Goal: Check status

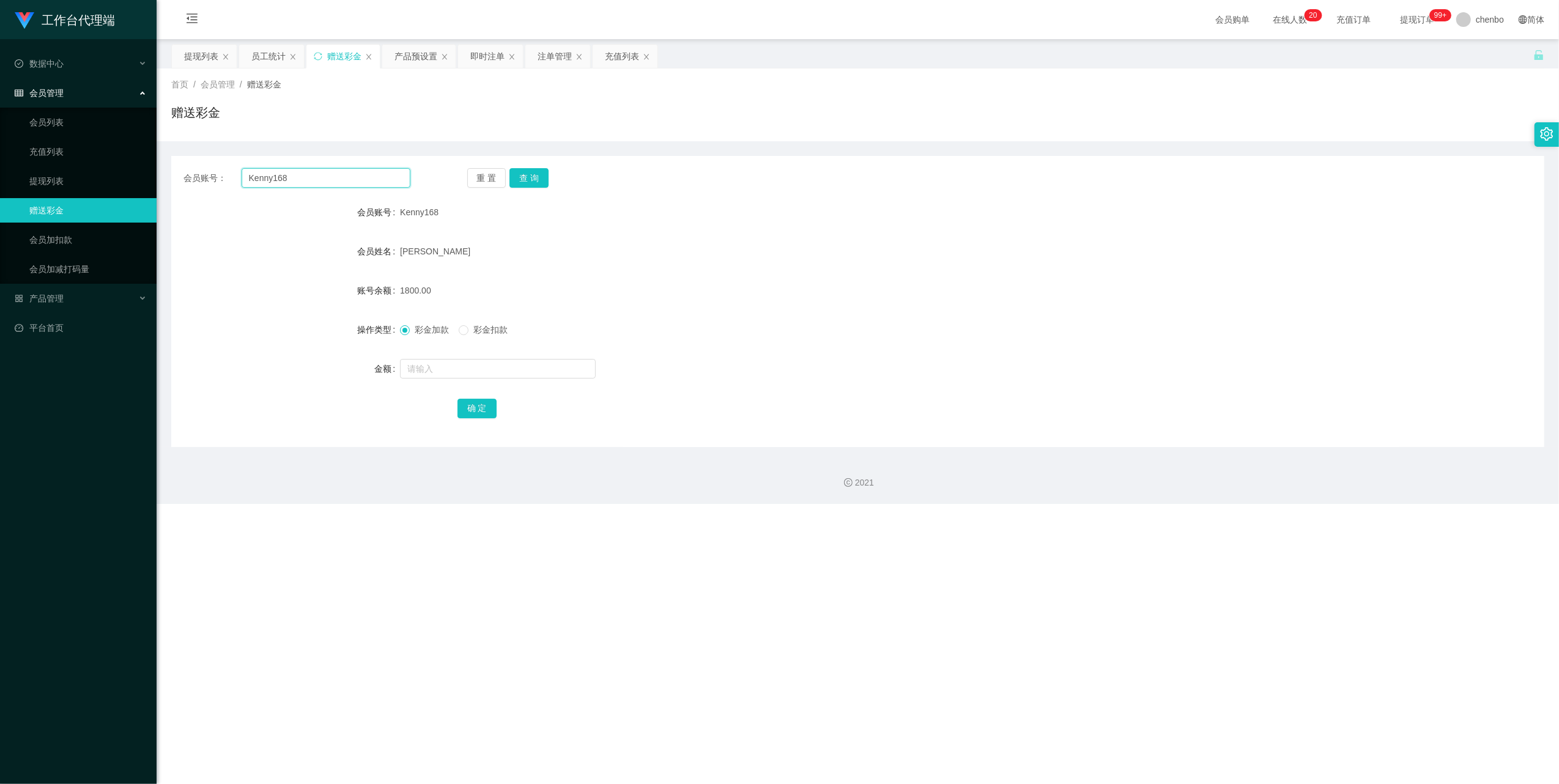
click at [363, 170] on input "Kenny168" at bounding box center [325, 178] width 168 height 20
drag, startPoint x: 363, startPoint y: 170, endPoint x: 392, endPoint y: 176, distance: 29.6
click at [365, 171] on input "Kenny168" at bounding box center [325, 178] width 168 height 20
paste input "Hong8866"
type input "Hong8866"
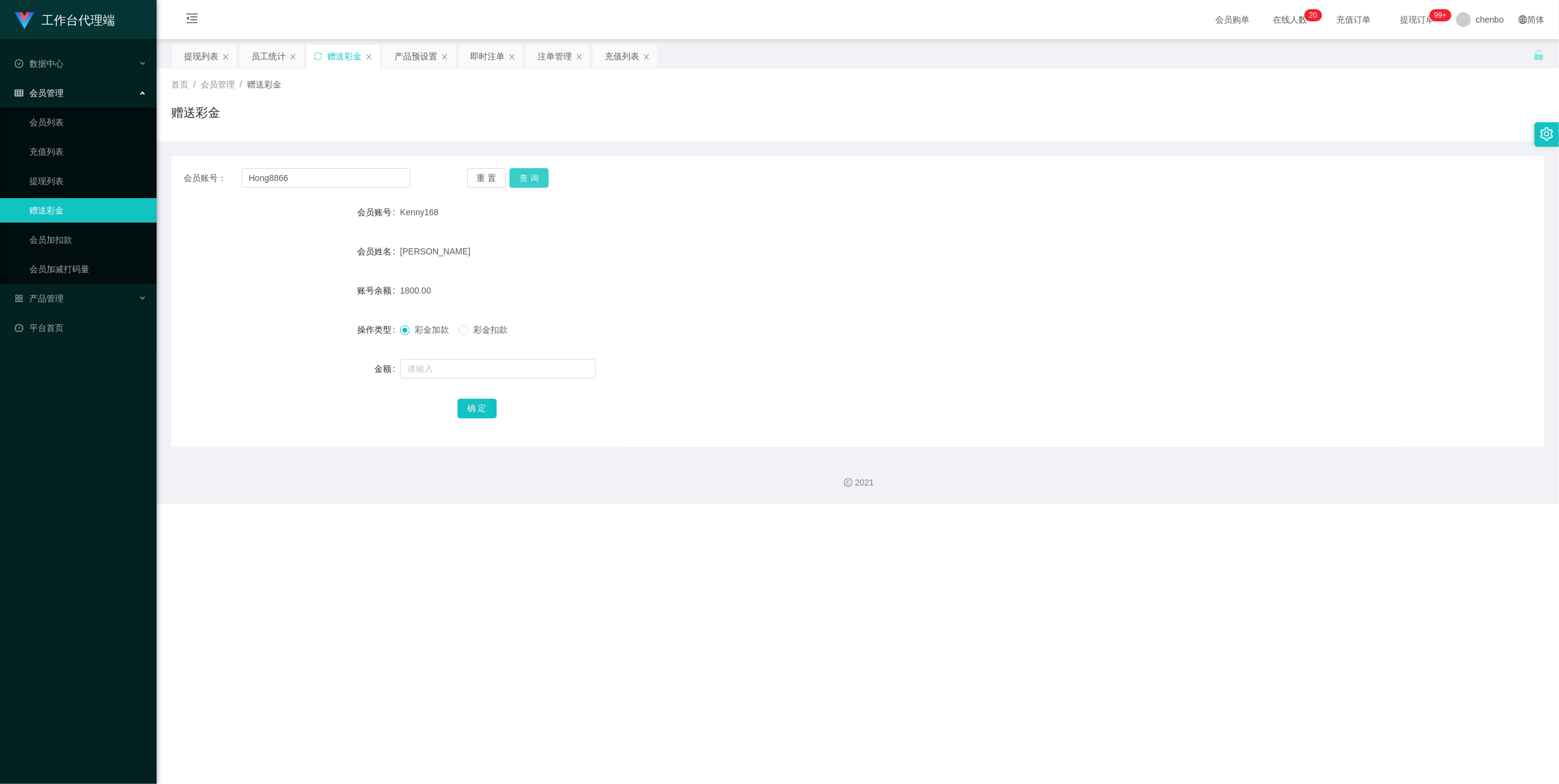
click at [533, 185] on button "查 询" at bounding box center [529, 178] width 39 height 20
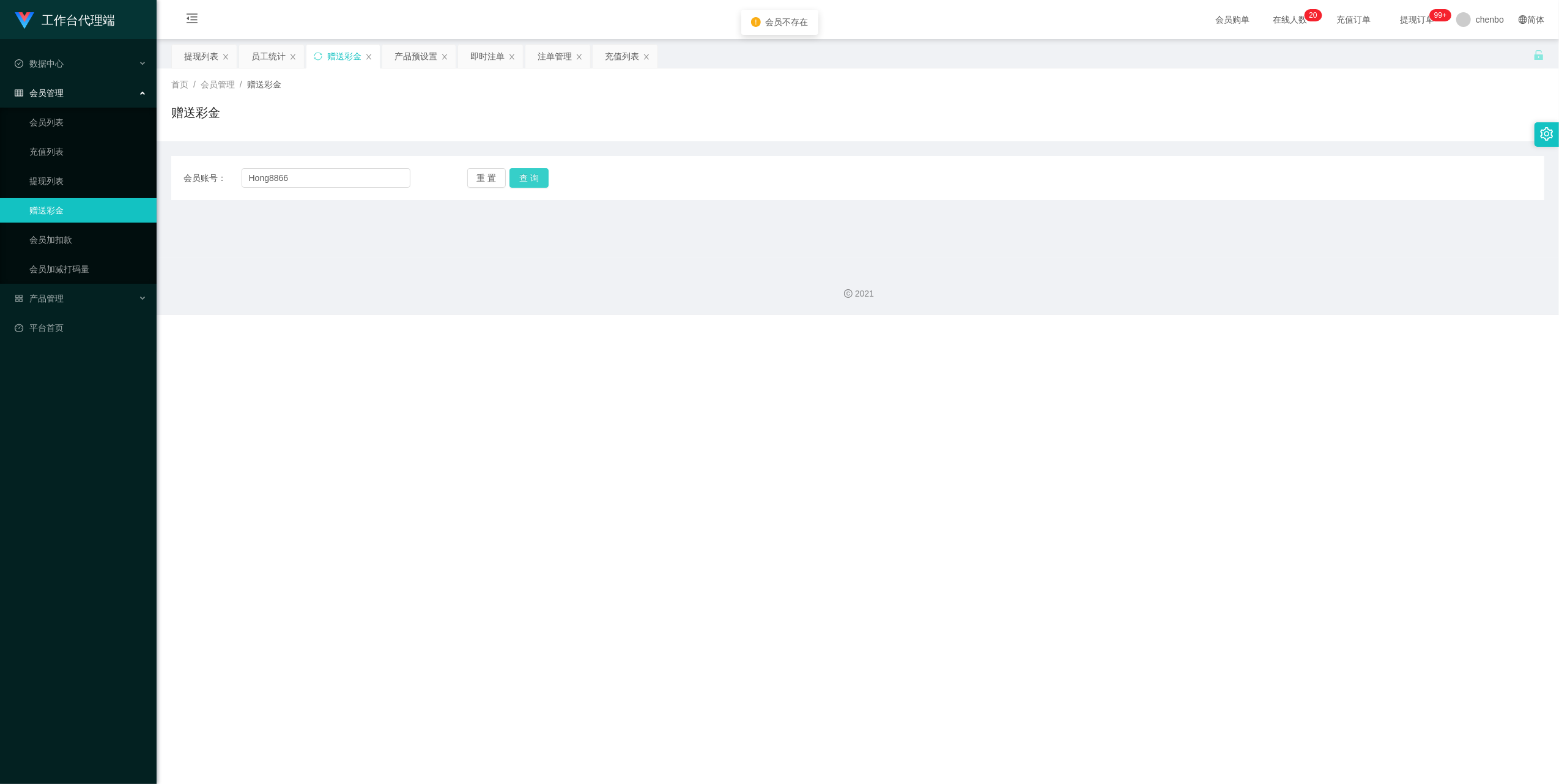
click at [528, 179] on button "查 询" at bounding box center [529, 178] width 39 height 20
click at [530, 177] on button "查 询" at bounding box center [529, 178] width 39 height 20
click at [530, 177] on button "查 询" at bounding box center [536, 178] width 53 height 20
click at [530, 177] on button "查 询" at bounding box center [529, 178] width 39 height 20
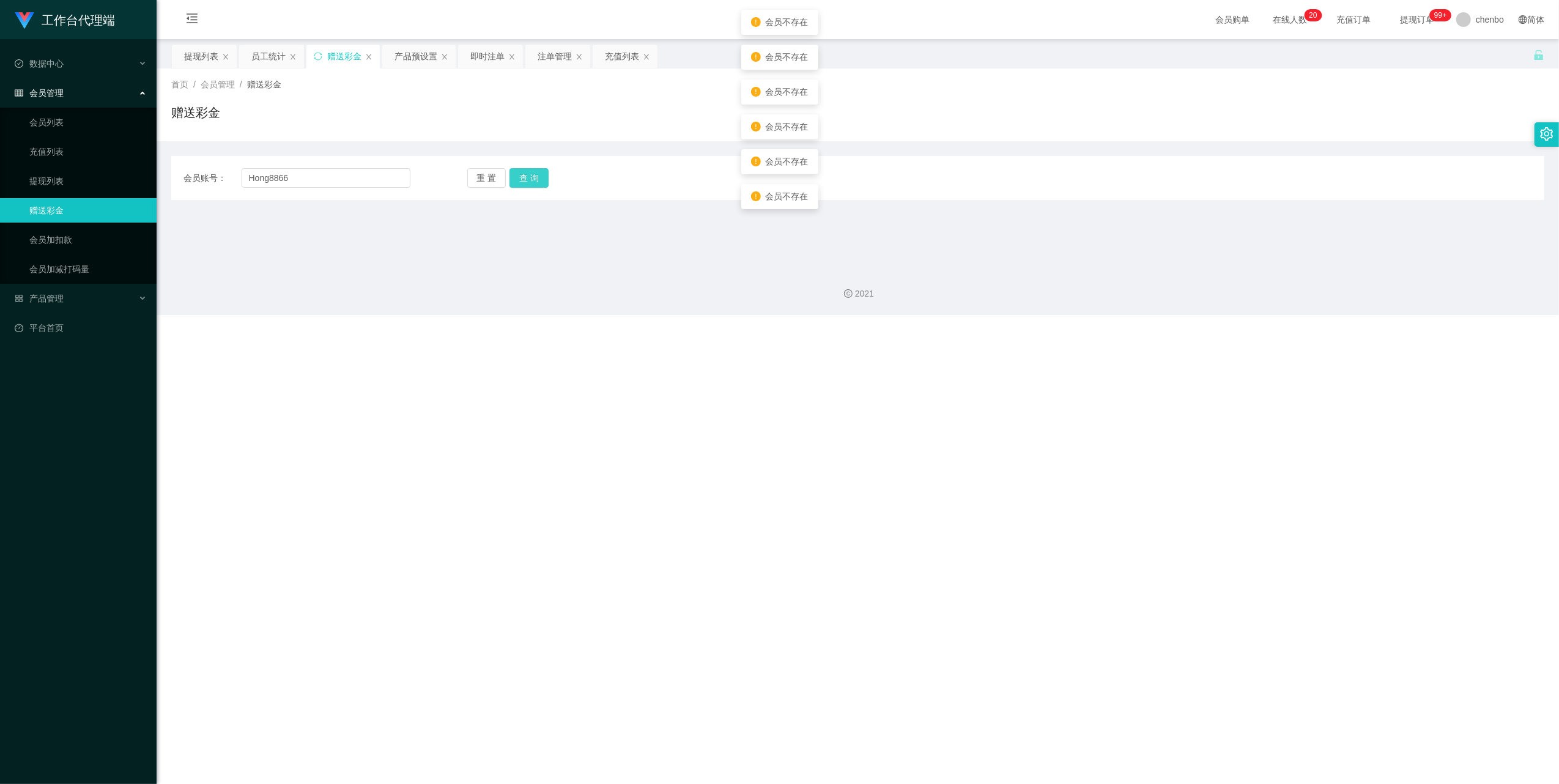
click at [530, 177] on button "查 询" at bounding box center [529, 178] width 39 height 20
click at [530, 177] on button "查 询" at bounding box center [536, 178] width 53 height 20
click at [534, 181] on button "查 询" at bounding box center [536, 178] width 53 height 20
drag, startPoint x: 534, startPoint y: 181, endPoint x: 702, endPoint y: 250, distance: 181.6
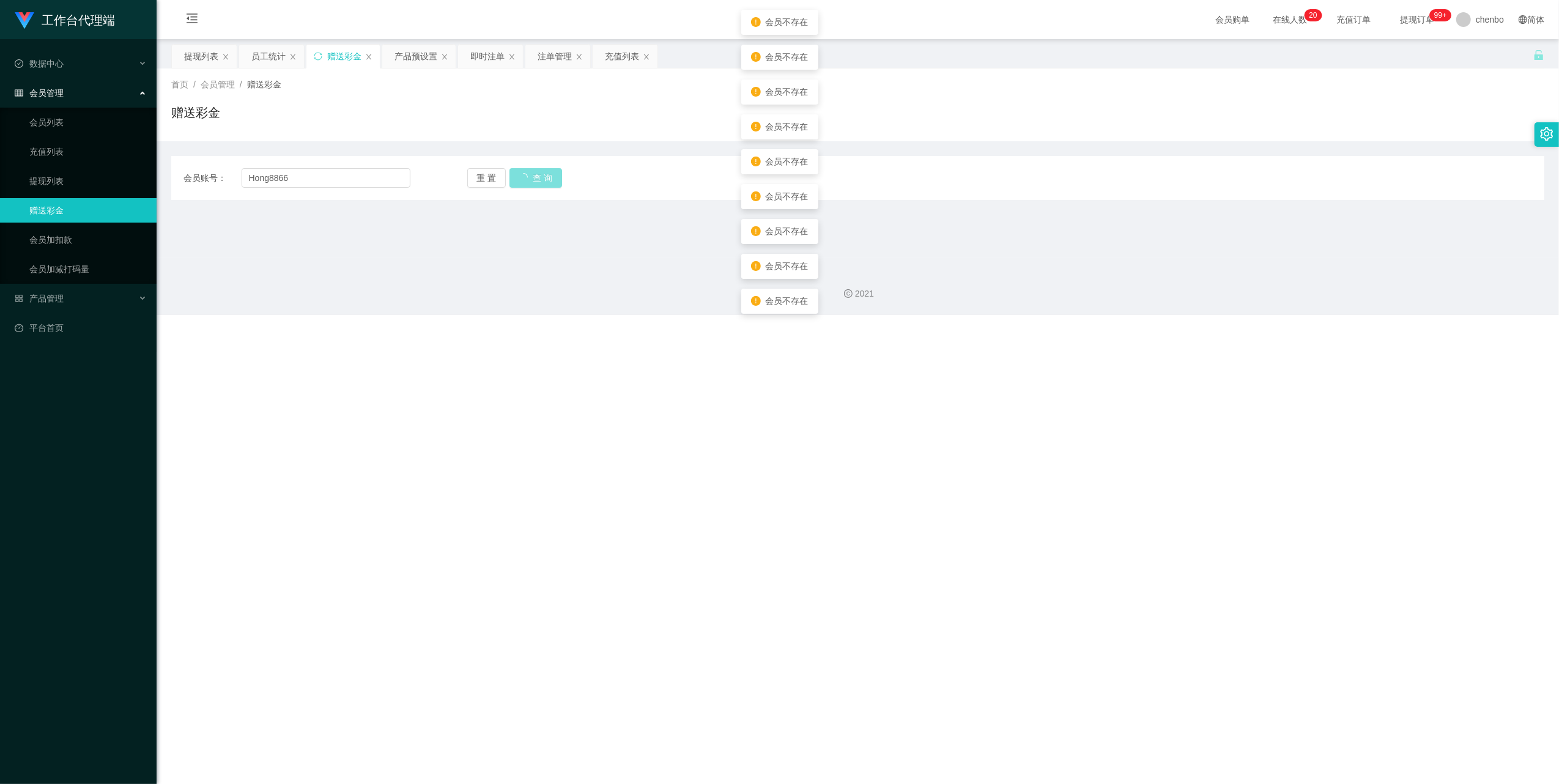
click at [556, 195] on div "会员账号： Hong8866 重 置 查 询 会员账号 Kenny168 会员姓名 [PERSON_NAME] 账号余额 1800.00 操作类型 彩金加款 …" at bounding box center [857, 177] width 1373 height 44
